Goal: Information Seeking & Learning: Learn about a topic

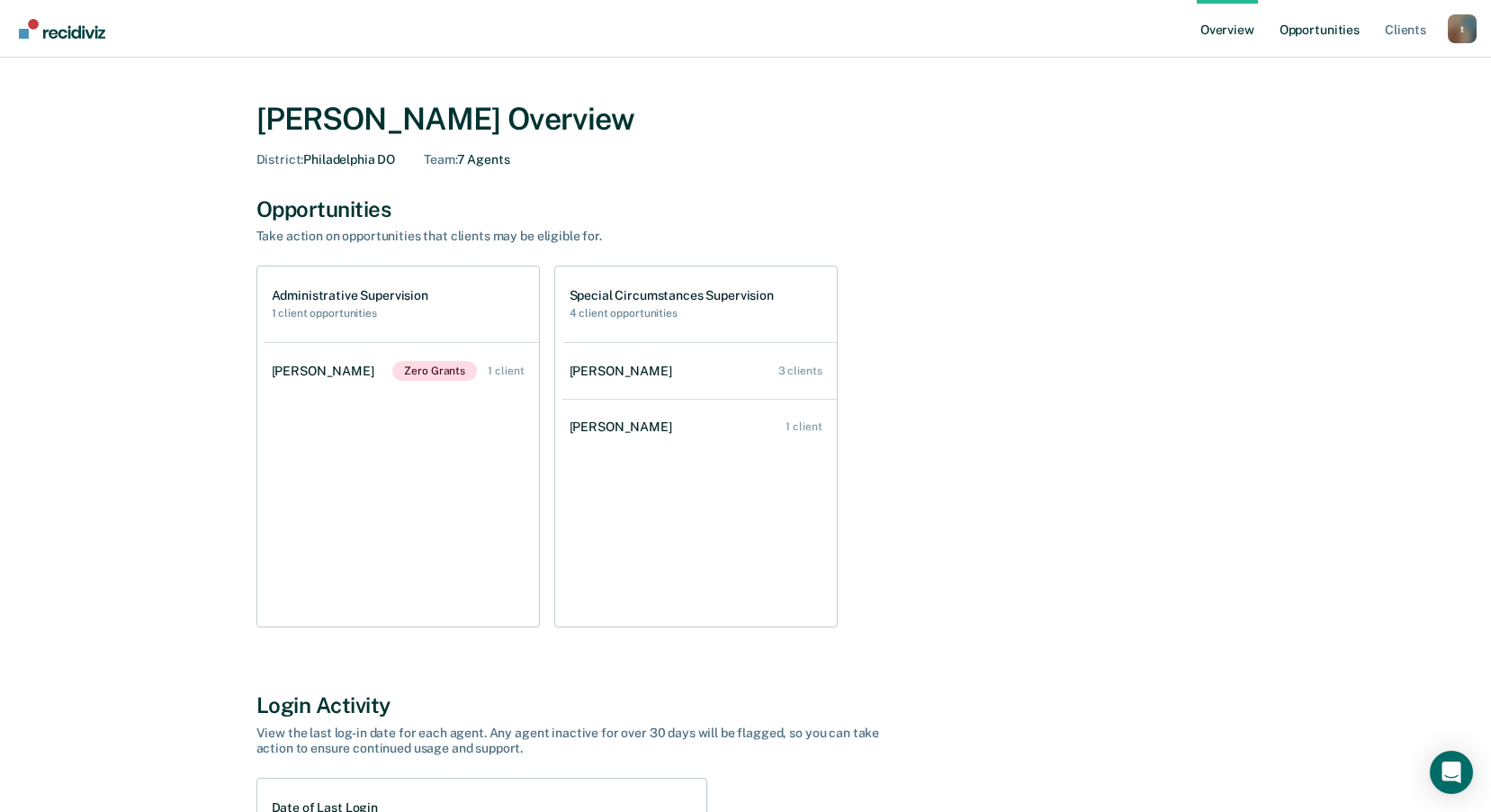
click at [1317, 34] on link "Opportunities" at bounding box center [1320, 29] width 87 height 58
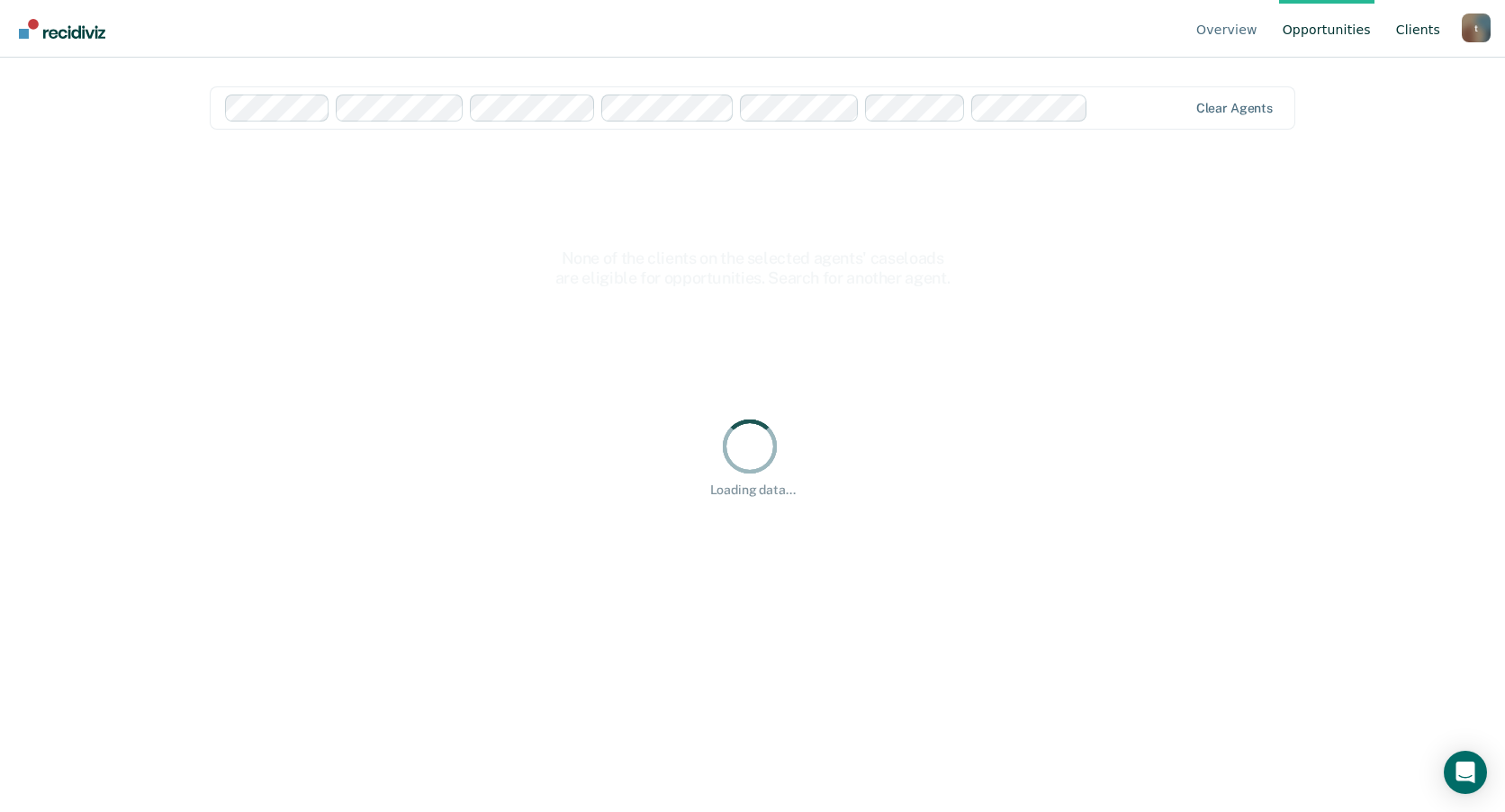
click at [1399, 29] on link "Client s" at bounding box center [1419, 29] width 52 height 58
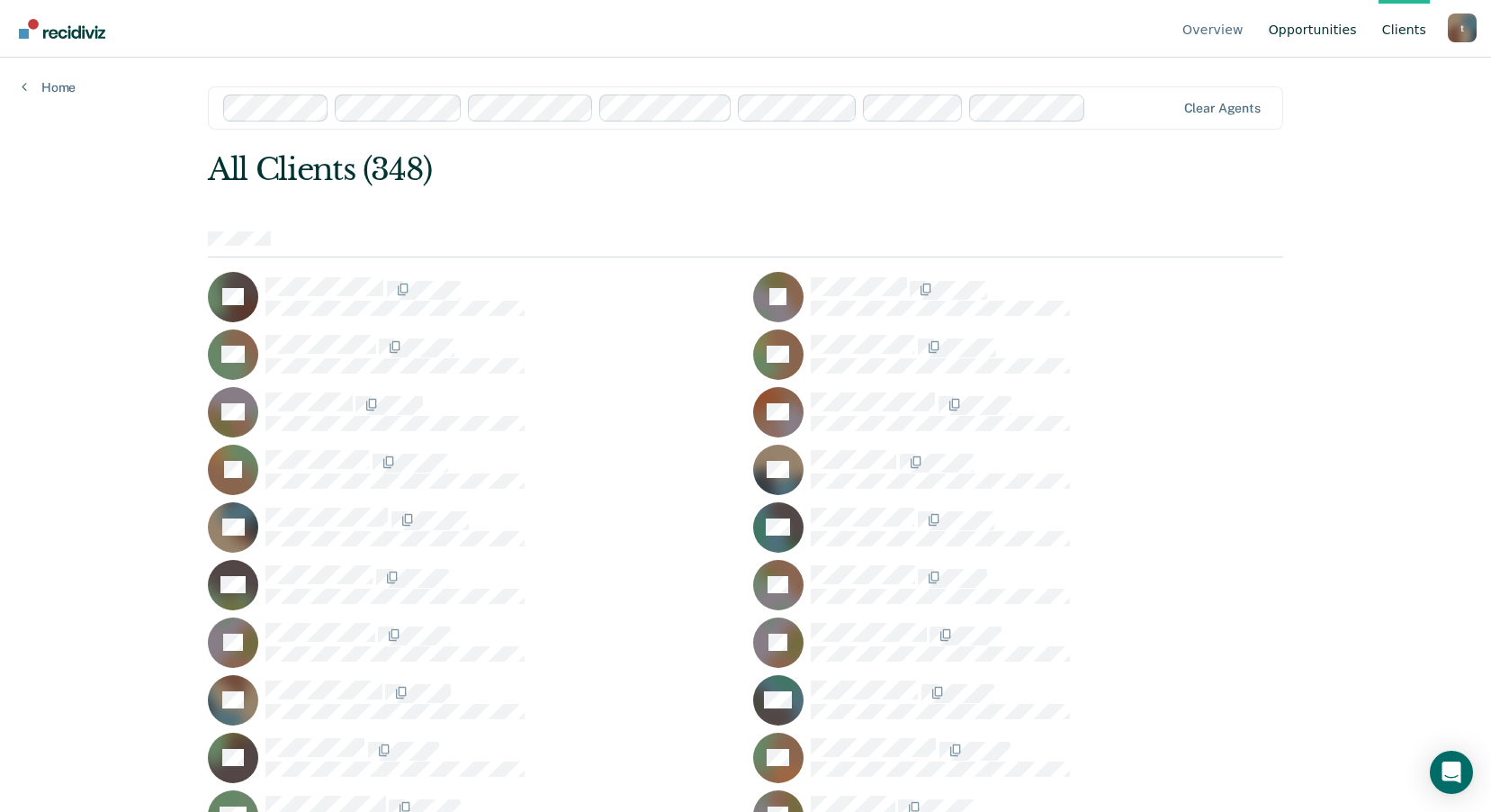
click at [1326, 39] on link "Opportunities" at bounding box center [1313, 29] width 95 height 58
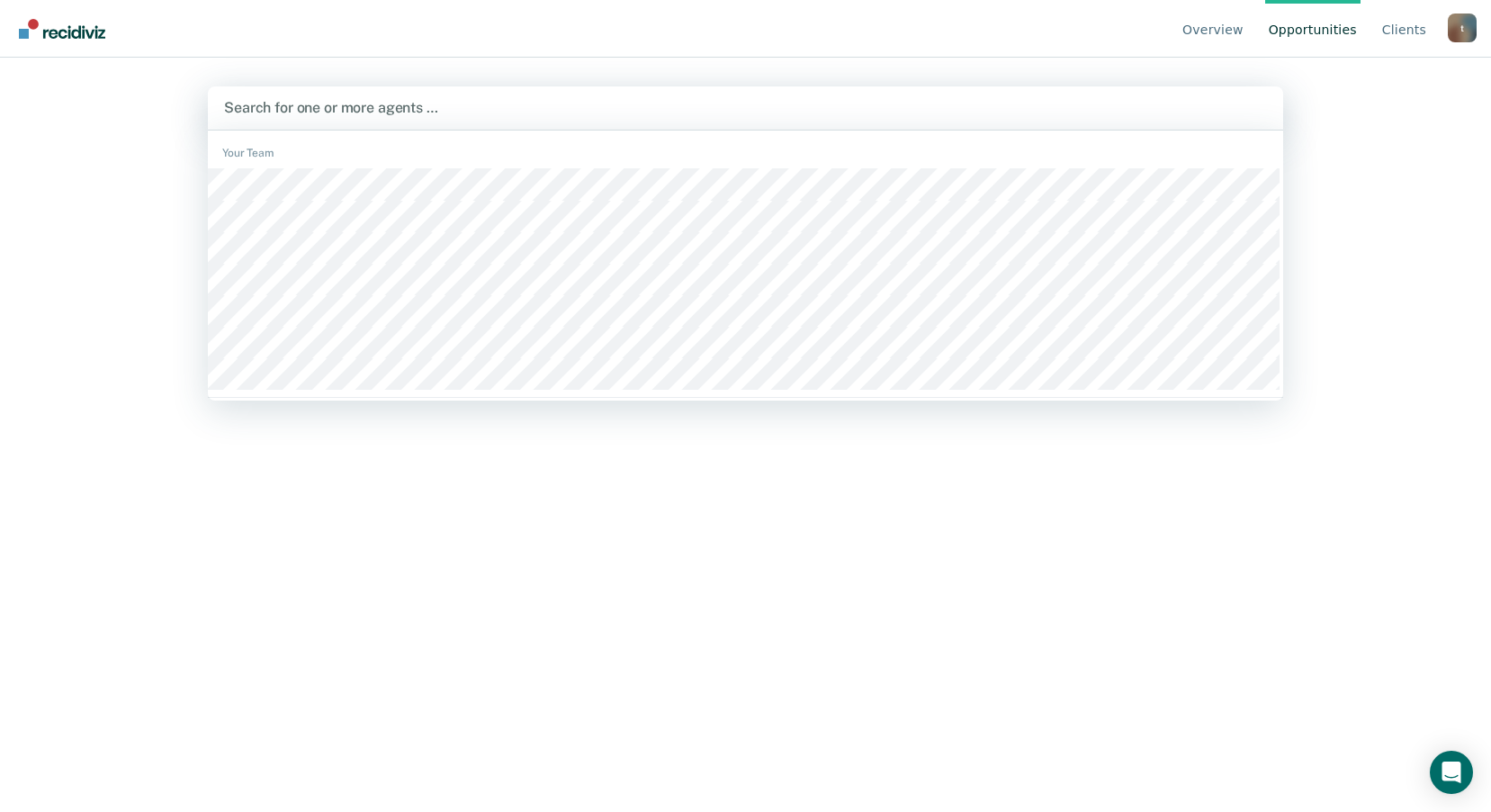
click at [447, 101] on div at bounding box center [746, 107] width 1043 height 21
type input "may"
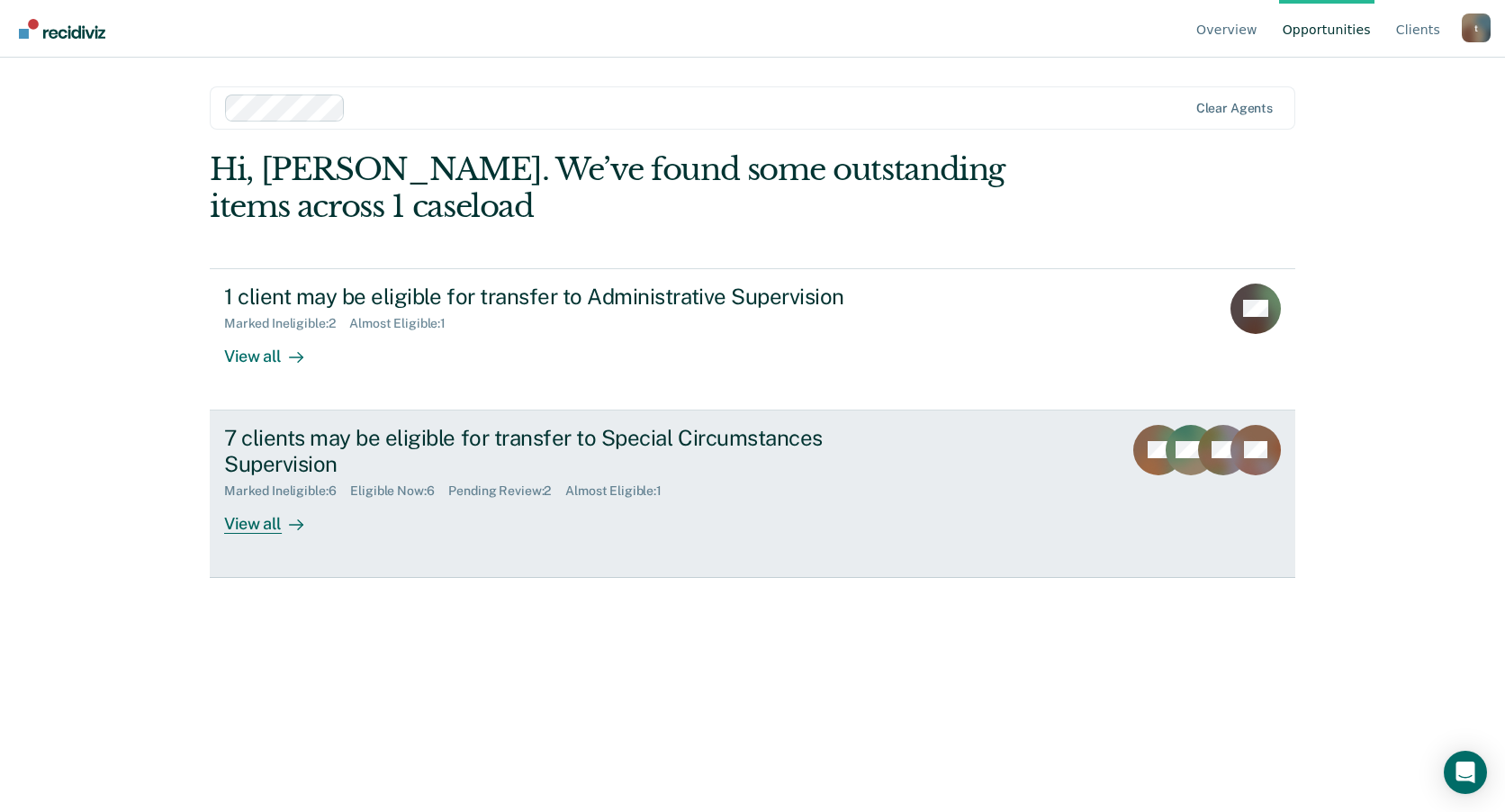
click at [333, 525] on div "7 clients may be eligible for transfer to Special Circumstances Supervision Mar…" at bounding box center [562, 479] width 675 height 109
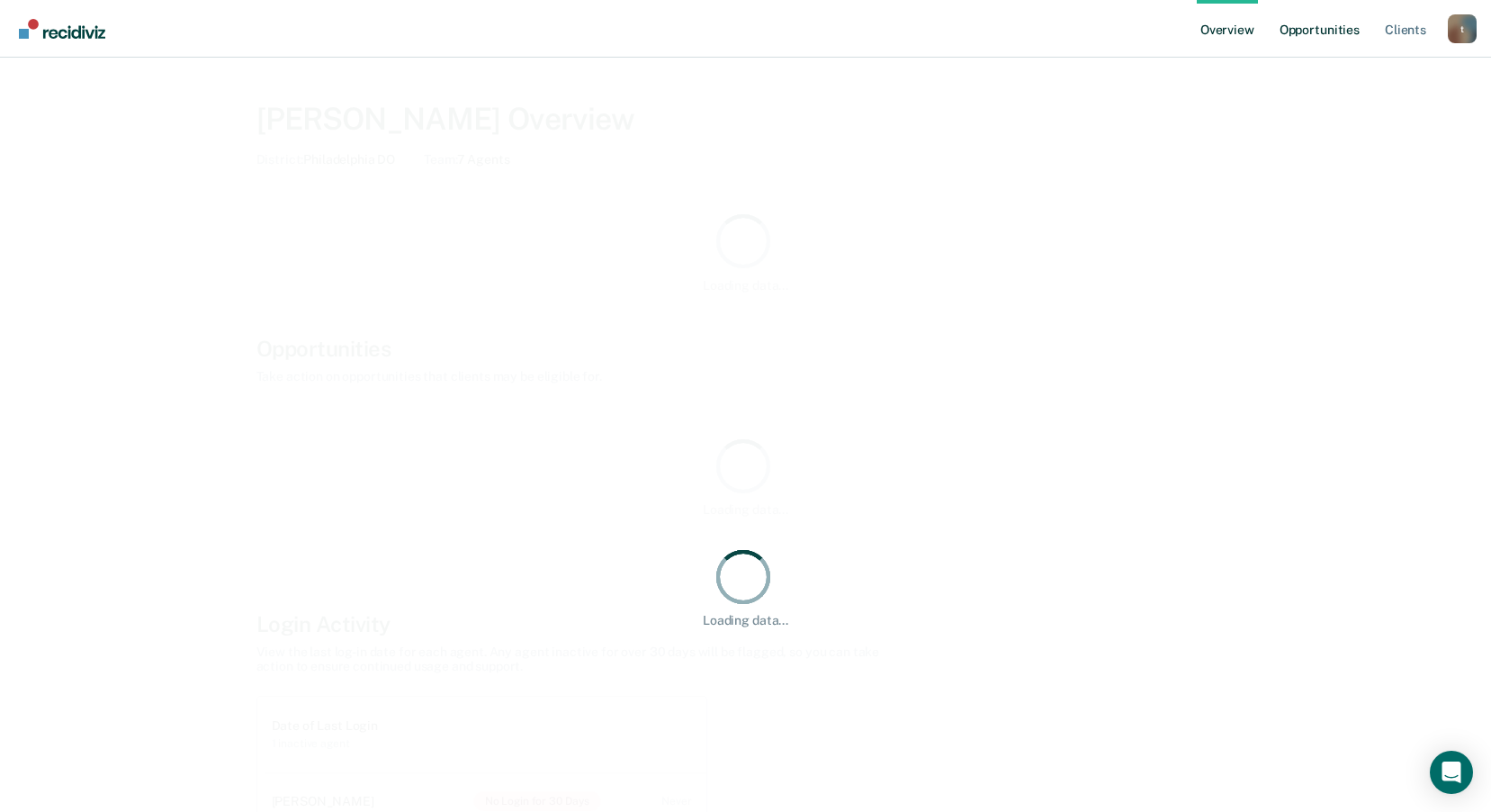
click at [1315, 32] on link "Opportunities" at bounding box center [1320, 29] width 87 height 58
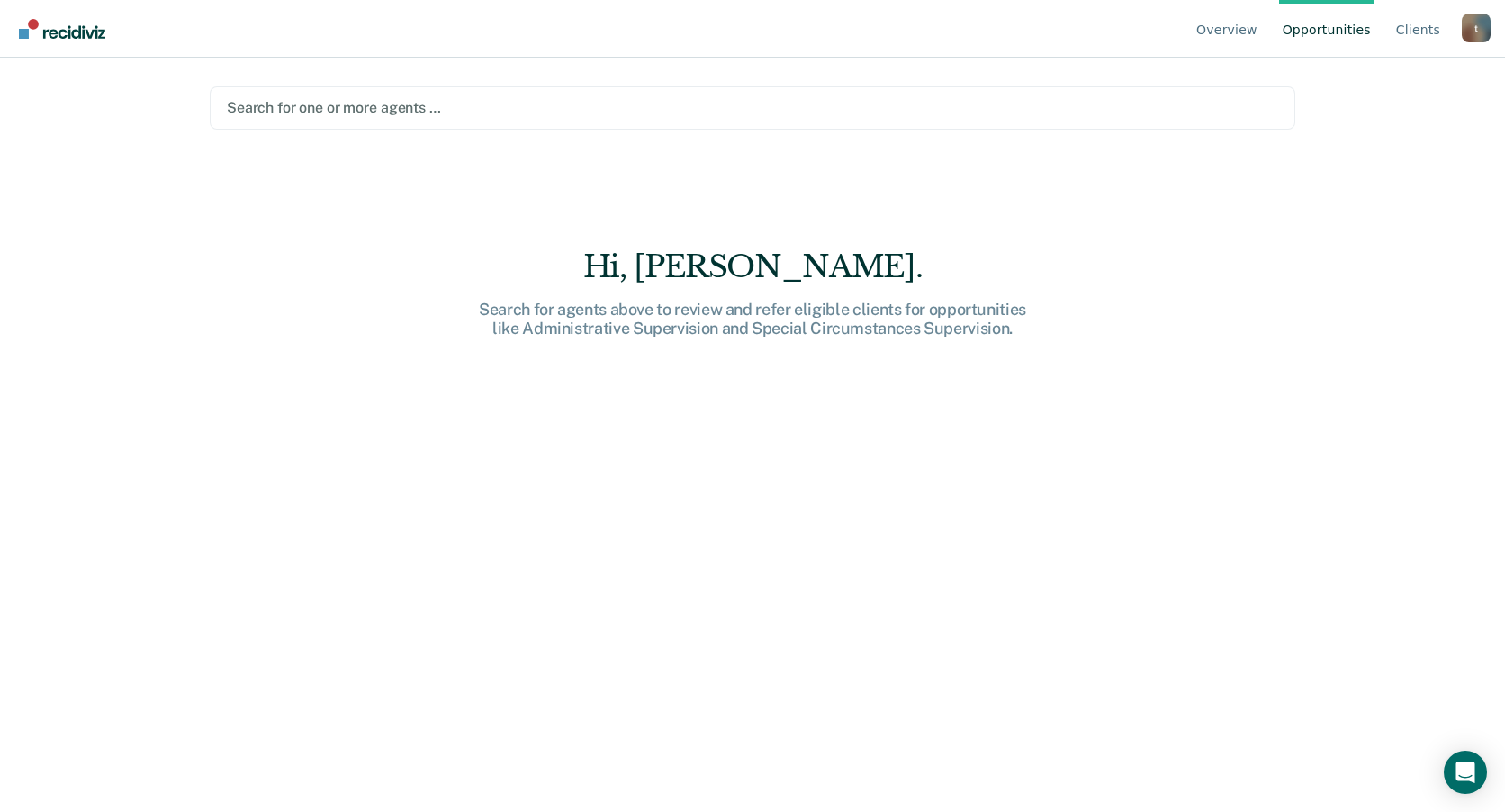
click at [327, 106] on div at bounding box center [752, 107] width 1051 height 21
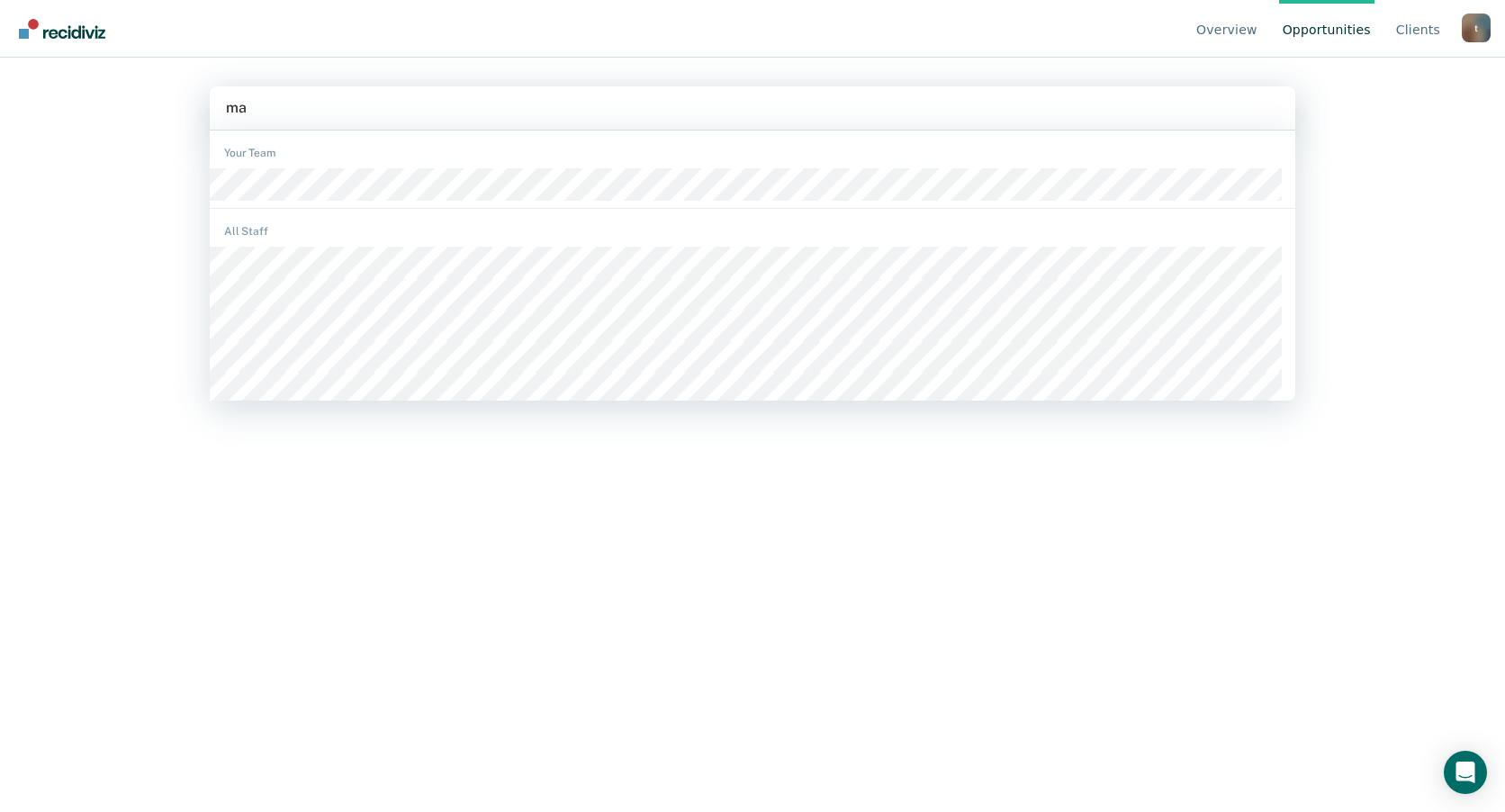
type input "may"
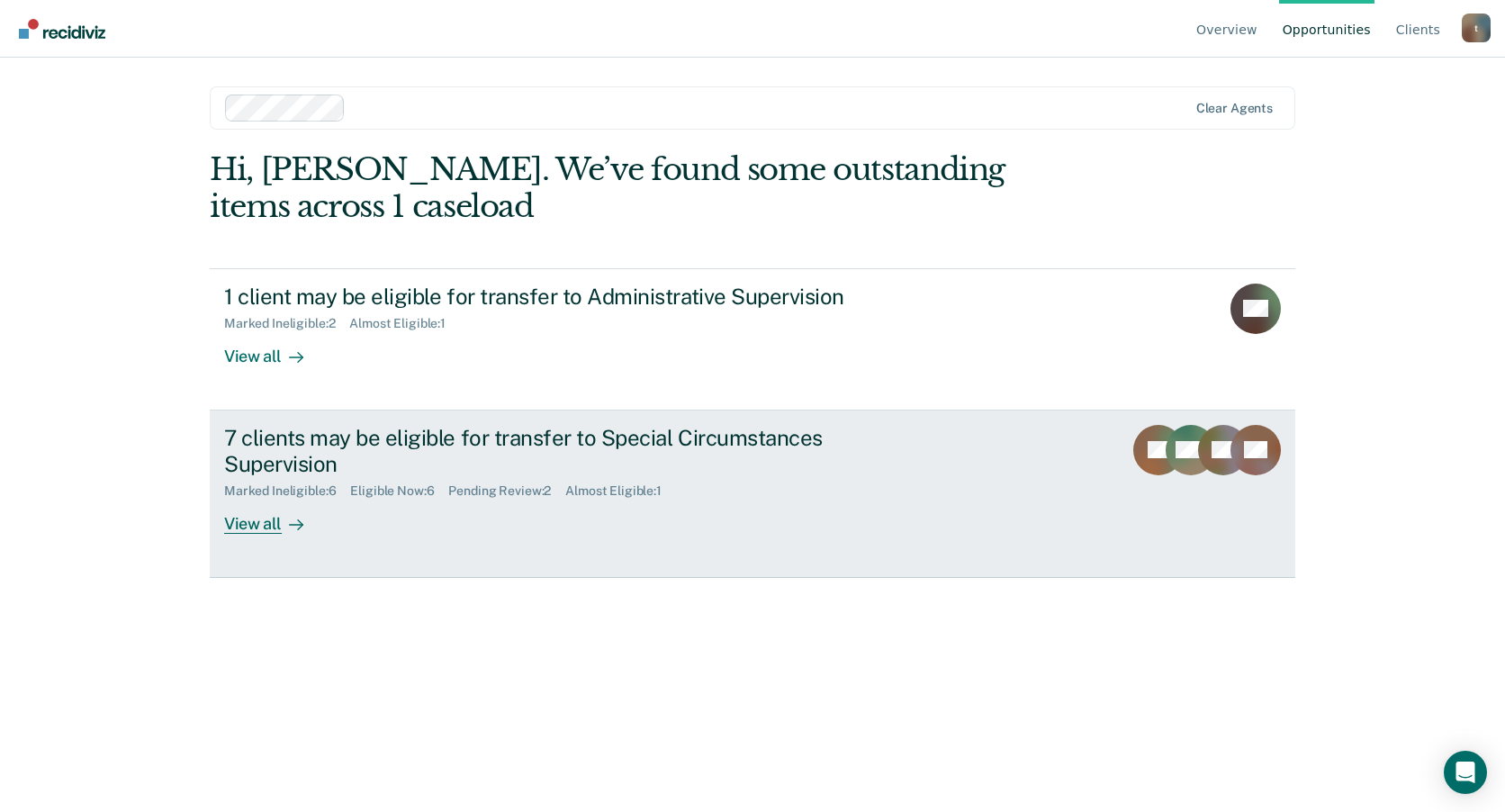
click at [269, 528] on div "View all" at bounding box center [275, 515] width 101 height 35
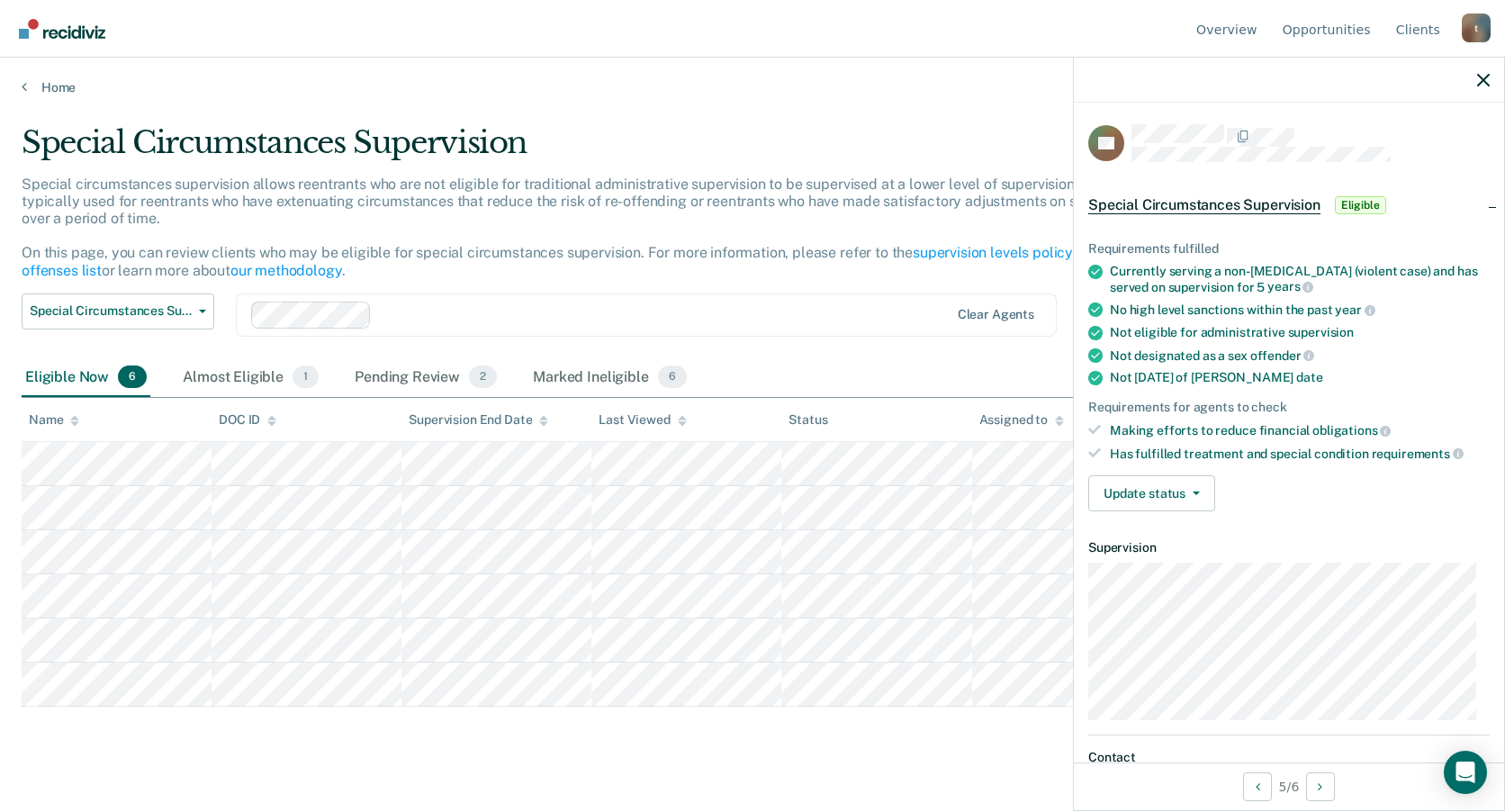
click at [69, 148] on div "Special Circumstances Supervision" at bounding box center [586, 150] width 1129 height 52
click at [573, 277] on div "Special circumstances supervision allows reentrants who are not eligible for tr…" at bounding box center [586, 234] width 1129 height 118
click at [49, 85] on link "Home" at bounding box center [752, 87] width 1462 height 16
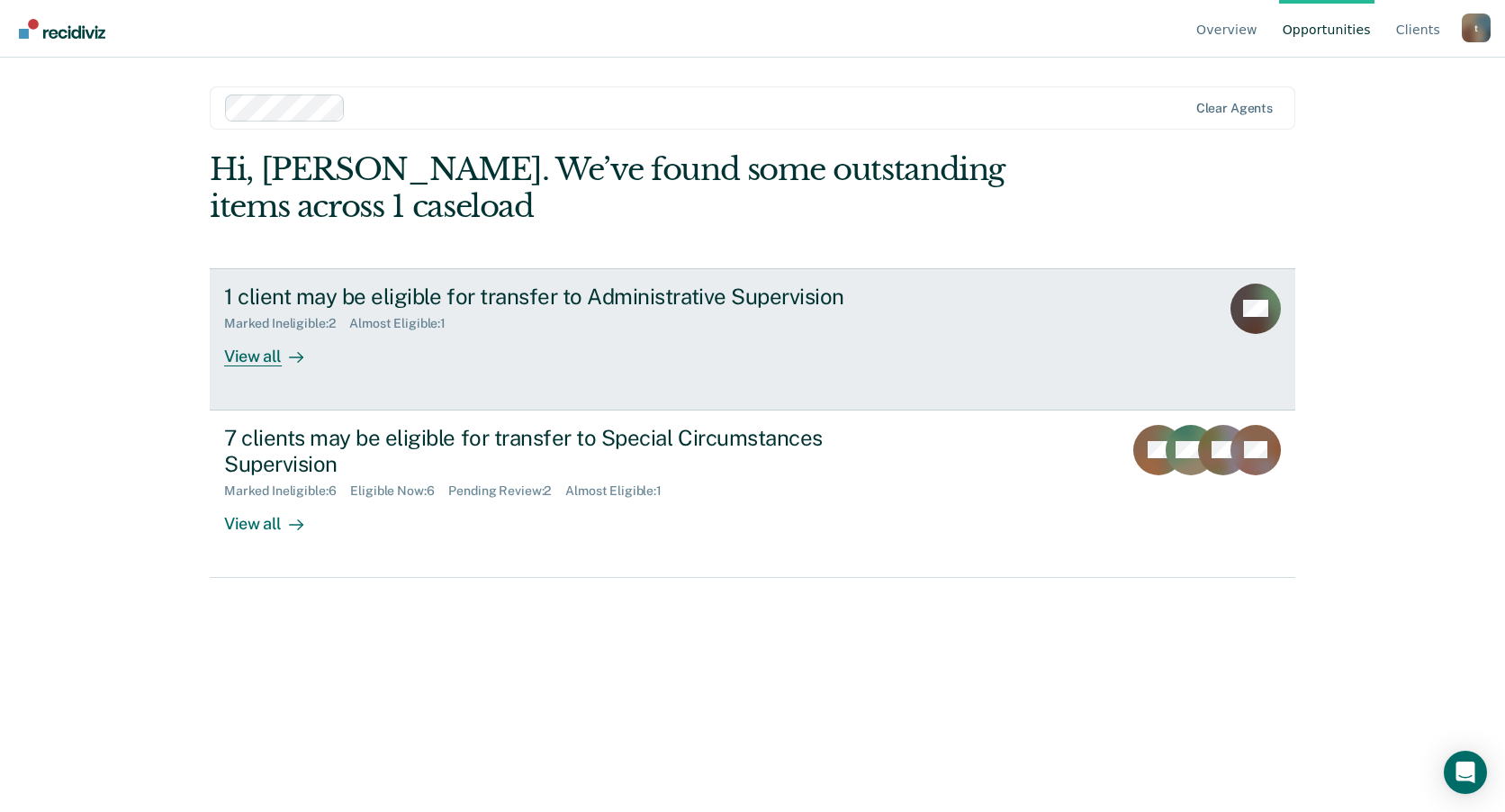
click at [258, 362] on div "View all" at bounding box center [275, 348] width 101 height 35
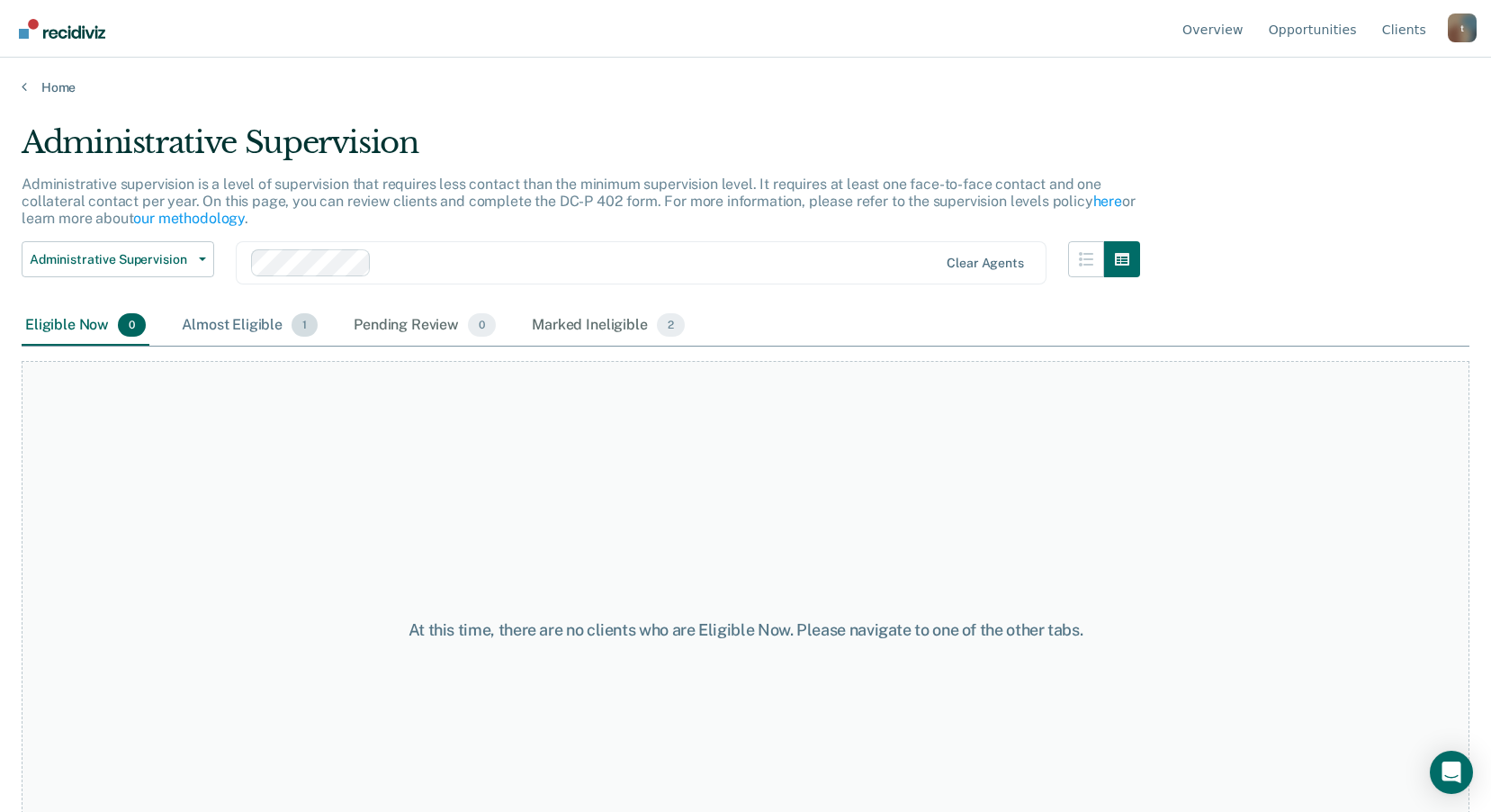
click at [223, 333] on div "Almost Eligible 1" at bounding box center [250, 326] width 143 height 40
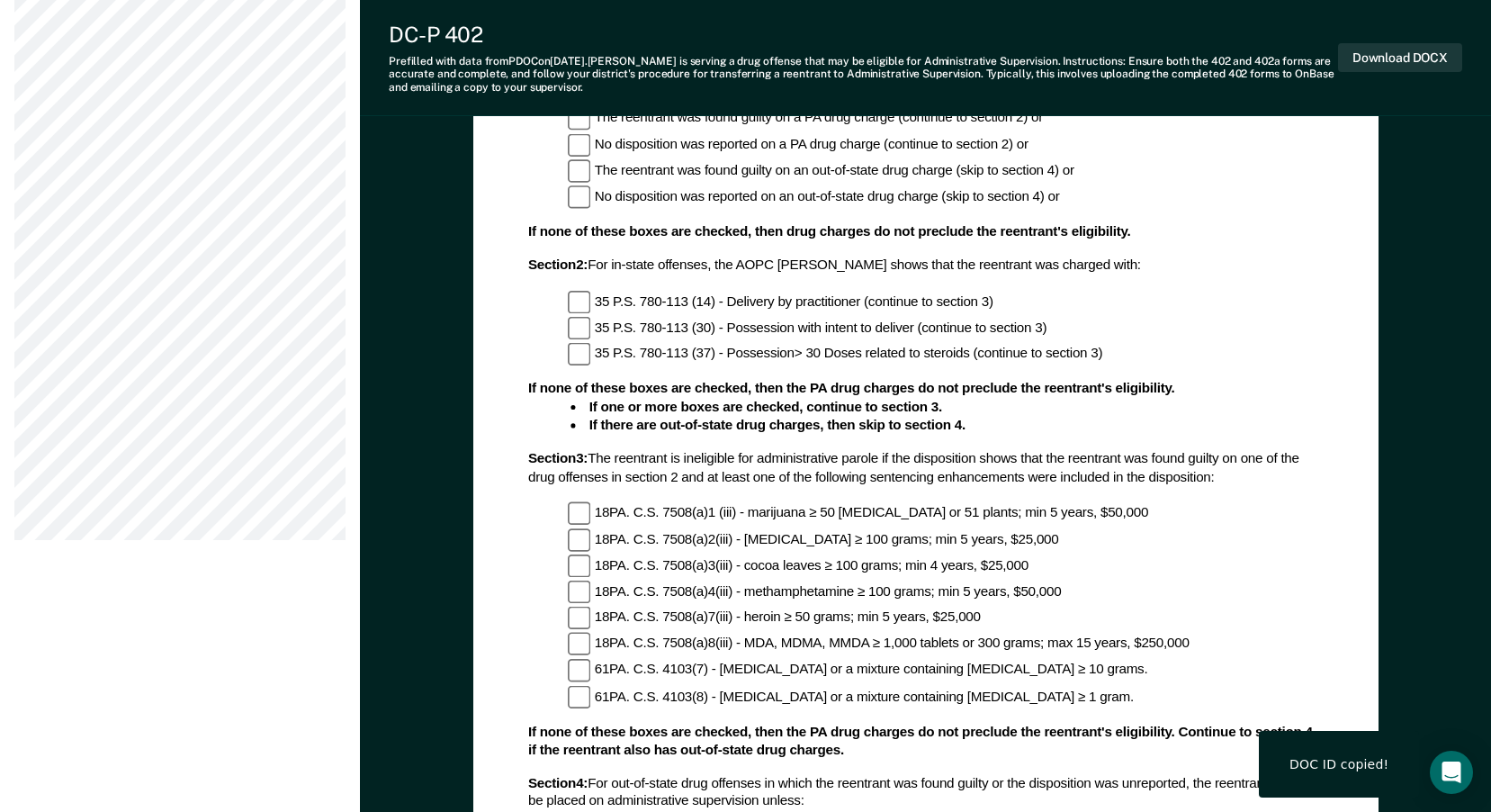
scroll to position [1350, 0]
